Goal: Check status: Check status

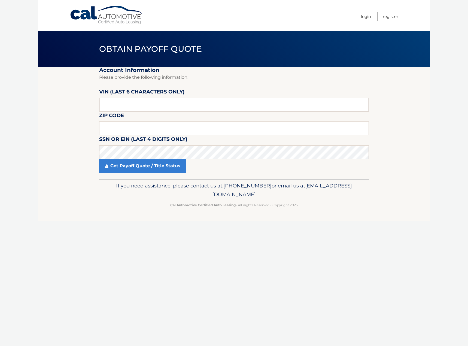
click at [140, 104] on input "text" at bounding box center [234, 105] width 270 height 14
paste input "870399"
type input "870399"
click at [118, 124] on input "text" at bounding box center [234, 129] width 270 height 14
click at [134, 131] on input "text" at bounding box center [234, 129] width 270 height 14
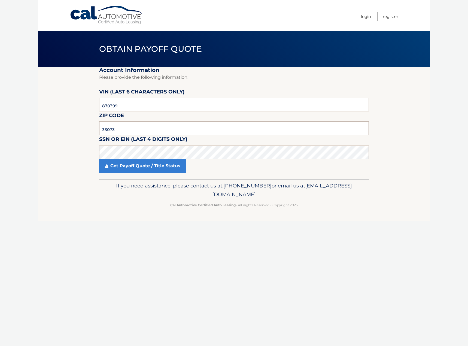
type input "33073"
click at [139, 165] on link "Get Payoff Quote / Title Status" at bounding box center [142, 166] width 87 height 14
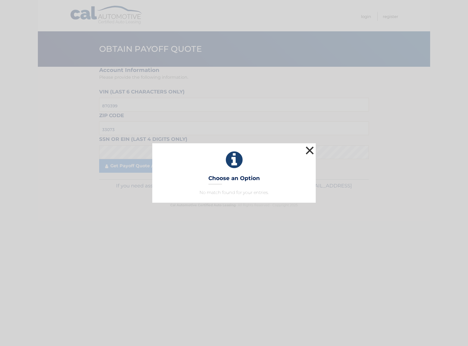
click at [309, 149] on button "×" at bounding box center [309, 150] width 11 height 11
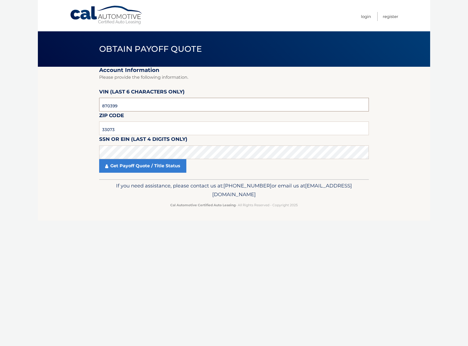
click at [116, 107] on input "870399" at bounding box center [234, 105] width 270 height 14
paste input "703995"
type input "703995"
click at [125, 170] on link "Get Payoff Quote / Title Status" at bounding box center [142, 166] width 87 height 14
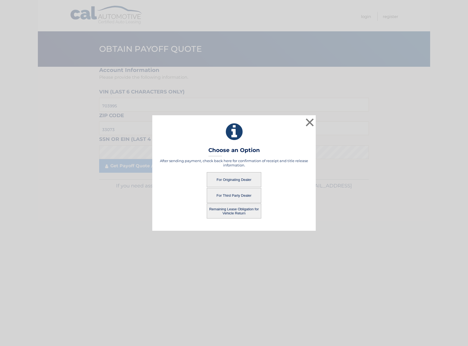
click at [231, 177] on button "For Originating Dealer" at bounding box center [234, 179] width 55 height 15
click at [228, 179] on button "For Originating Dealer" at bounding box center [234, 179] width 55 height 15
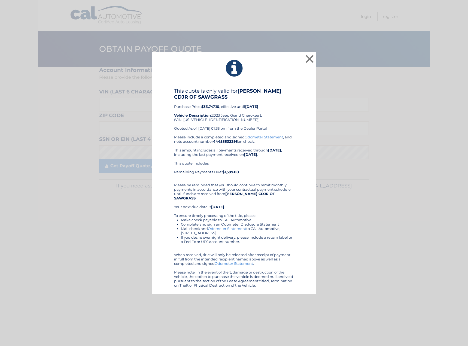
click at [225, 143] on b "44455532295" at bounding box center [225, 141] width 25 height 4
copy div "44455532295"
click at [209, 121] on div "This quote is only valid for ARRIGO CDJR OF SAWGRASS Purchase Price: $33,747.10…" at bounding box center [234, 111] width 120 height 47
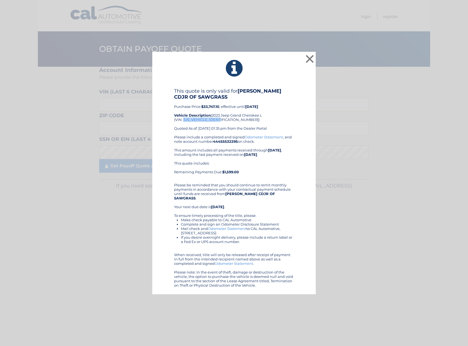
copy div "1C4RJJAG1P8703995"
click at [231, 171] on div "This quote includes: Remaining Payments Due: $1,599.00" at bounding box center [234, 169] width 120 height 17
click at [231, 173] on b "$1,599.00" at bounding box center [230, 172] width 17 height 4
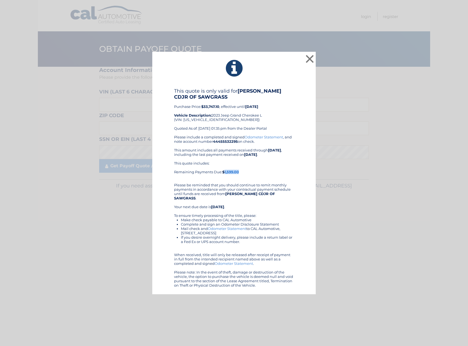
copy b "1,599.00"
